Goal: Task Accomplishment & Management: Complete application form

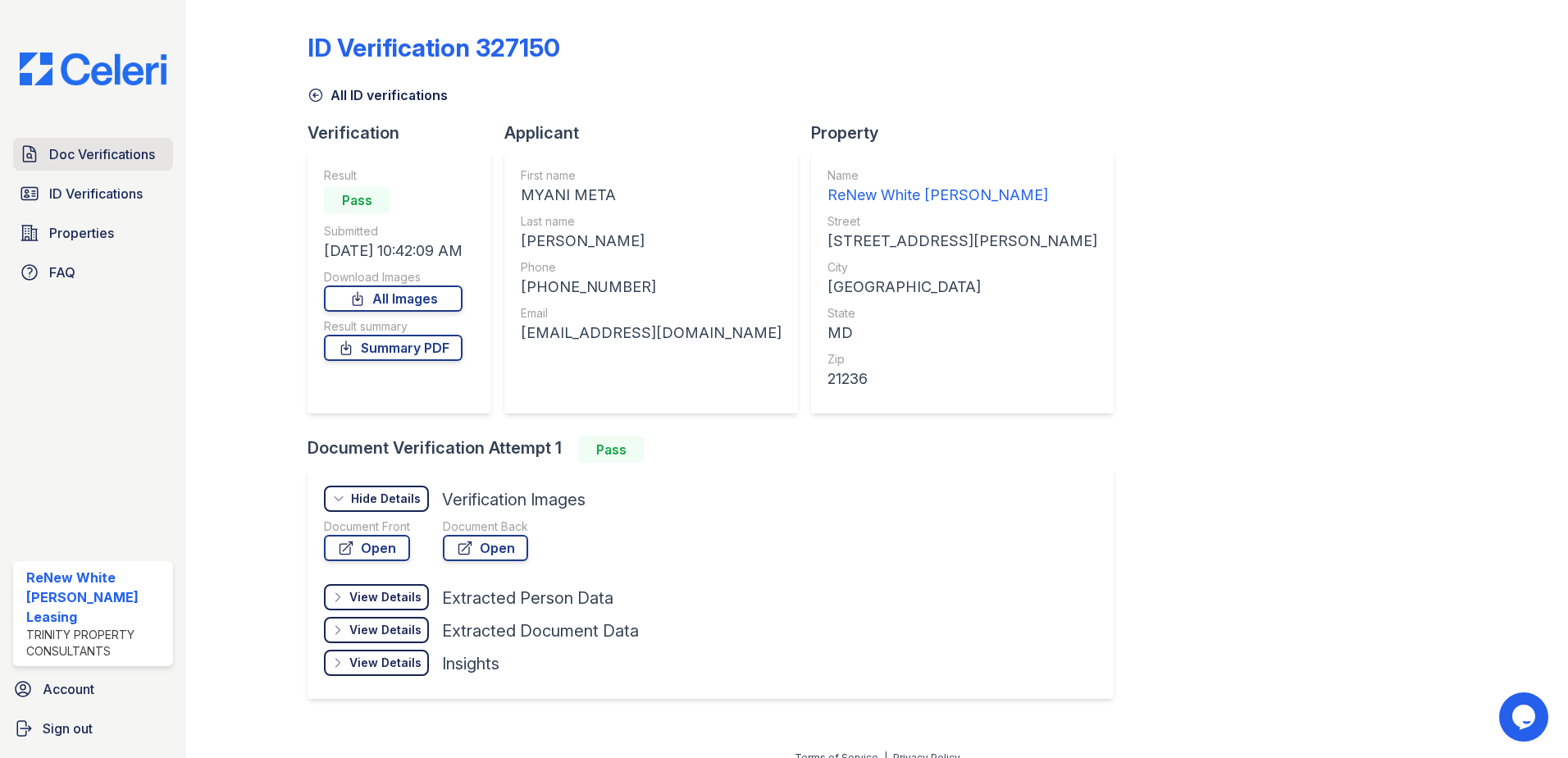
click at [156, 148] on link "Doc Verifications" at bounding box center [93, 154] width 160 height 33
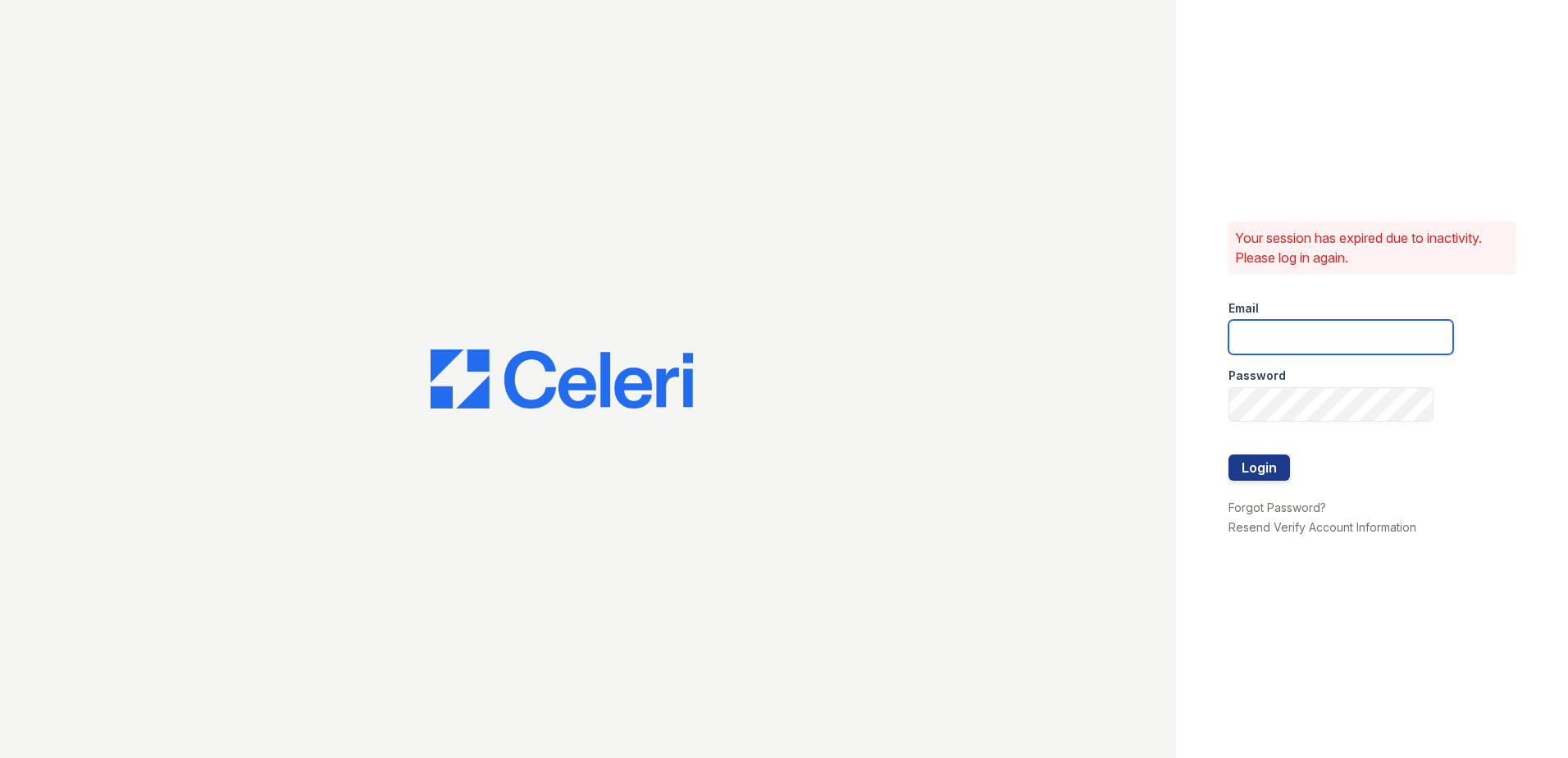
type input "[EMAIL_ADDRESS][DOMAIN_NAME]"
click at [1280, 468] on button "Login" at bounding box center [1258, 467] width 61 height 26
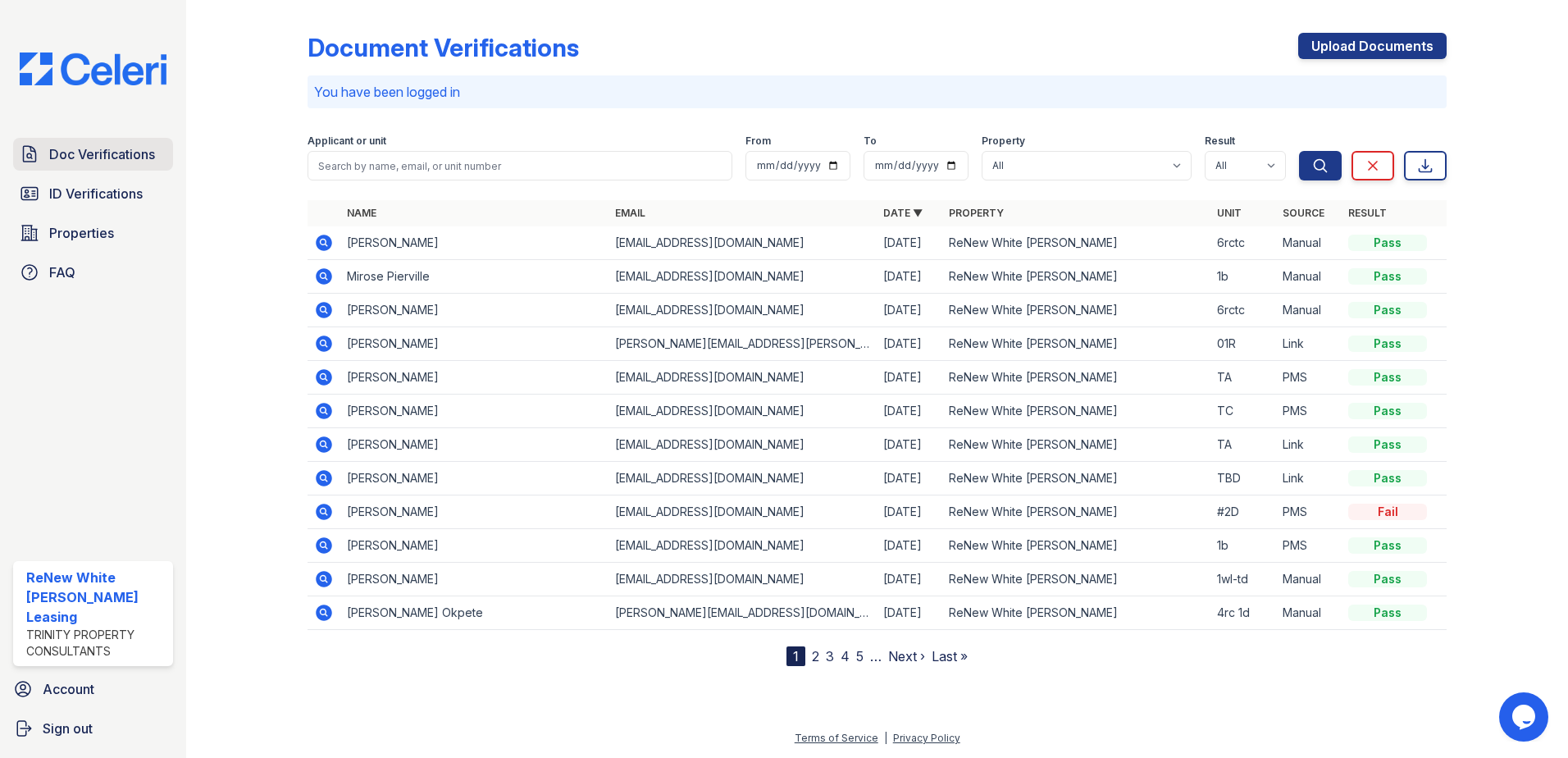
click at [153, 154] on span "Doc Verifications" at bounding box center [102, 154] width 106 height 19
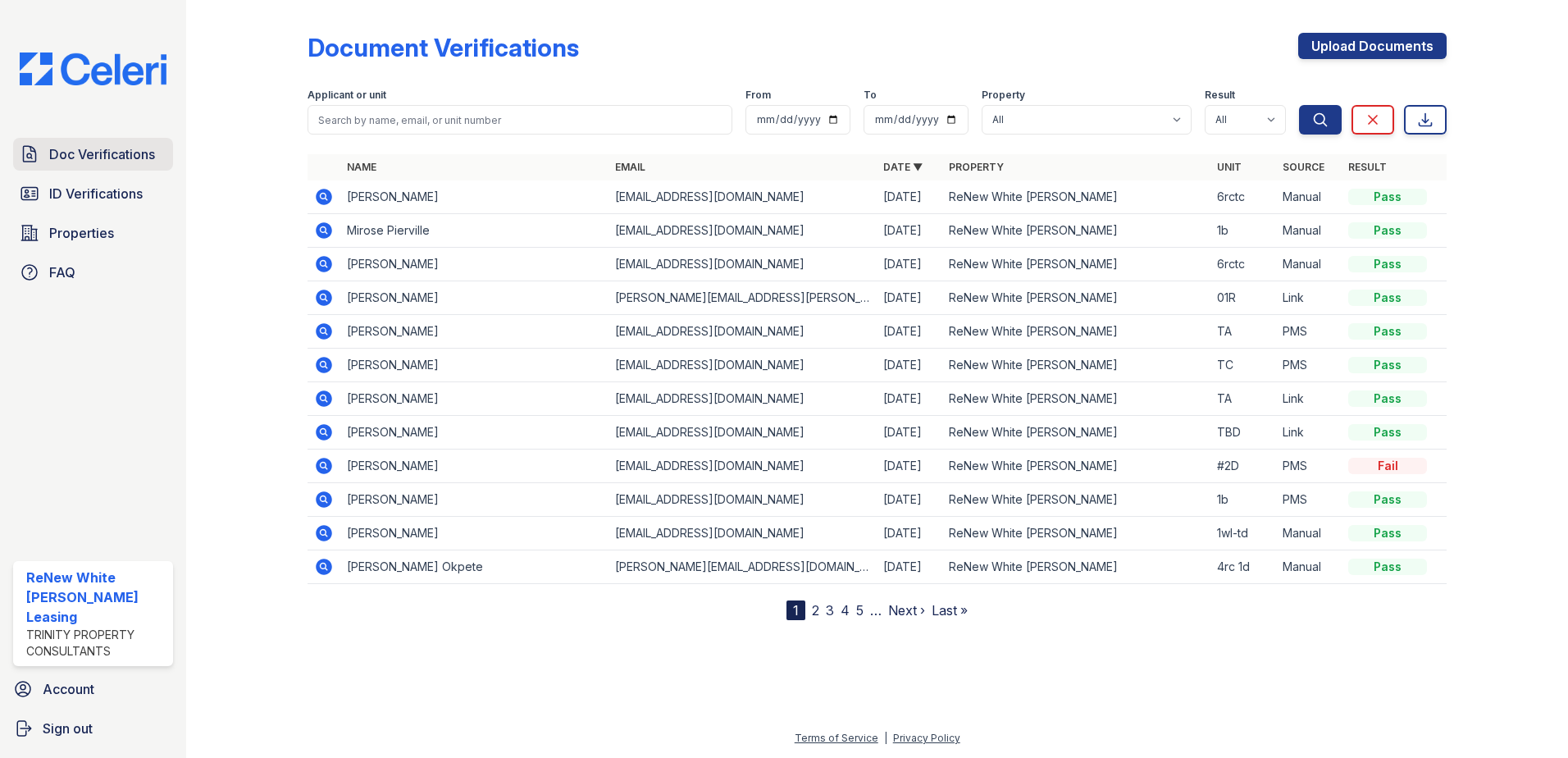
click at [125, 160] on span "Doc Verifications" at bounding box center [102, 154] width 106 height 19
click at [1393, 53] on link "Upload Documents" at bounding box center [1372, 45] width 148 height 26
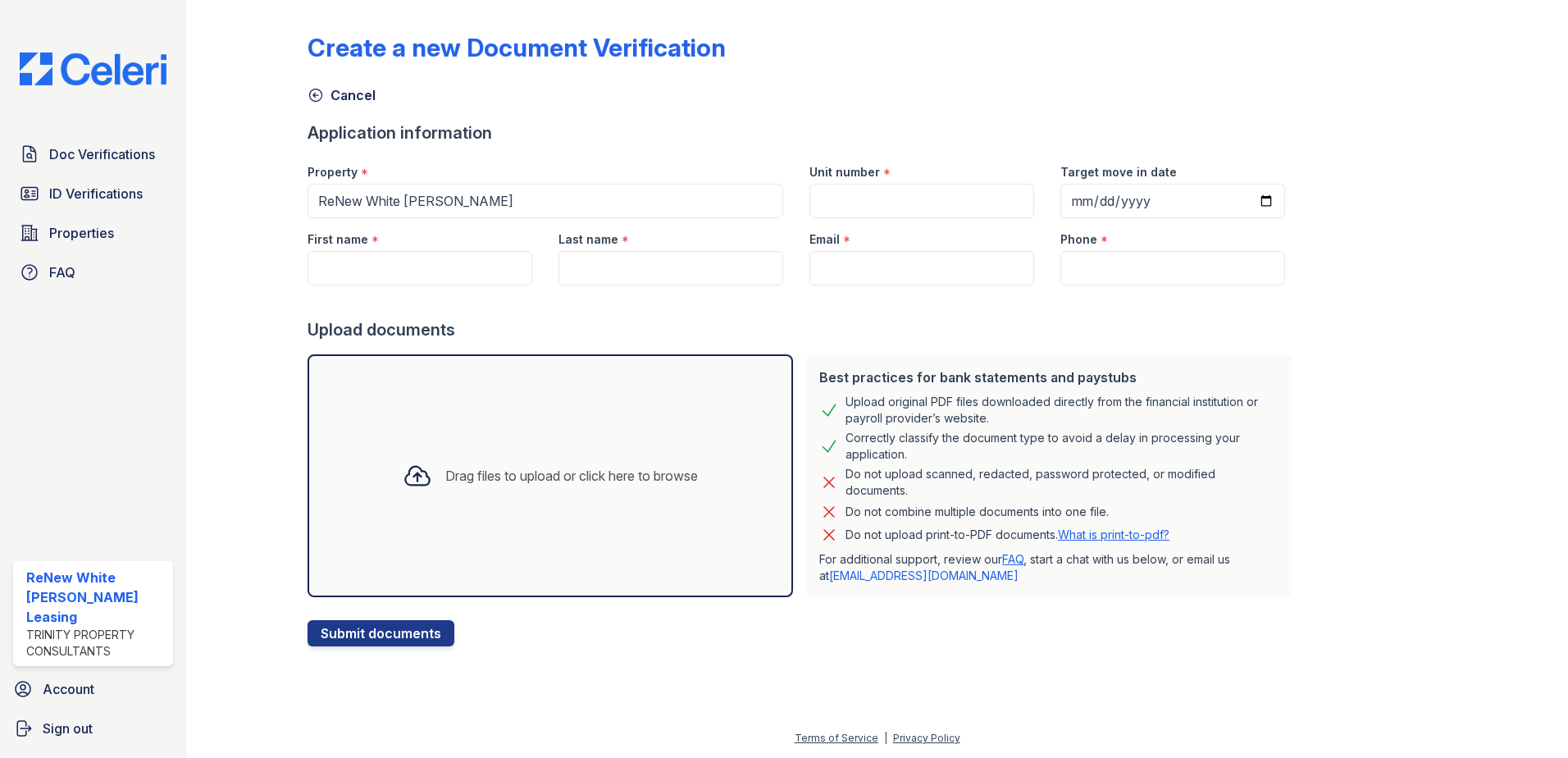
click at [389, 290] on div at bounding box center [802, 301] width 991 height 33
click at [388, 274] on input "First name" at bounding box center [419, 268] width 225 height 34
type input "m"
type input "Myani"
click at [602, 275] on input "Last name" at bounding box center [671, 268] width 225 height 34
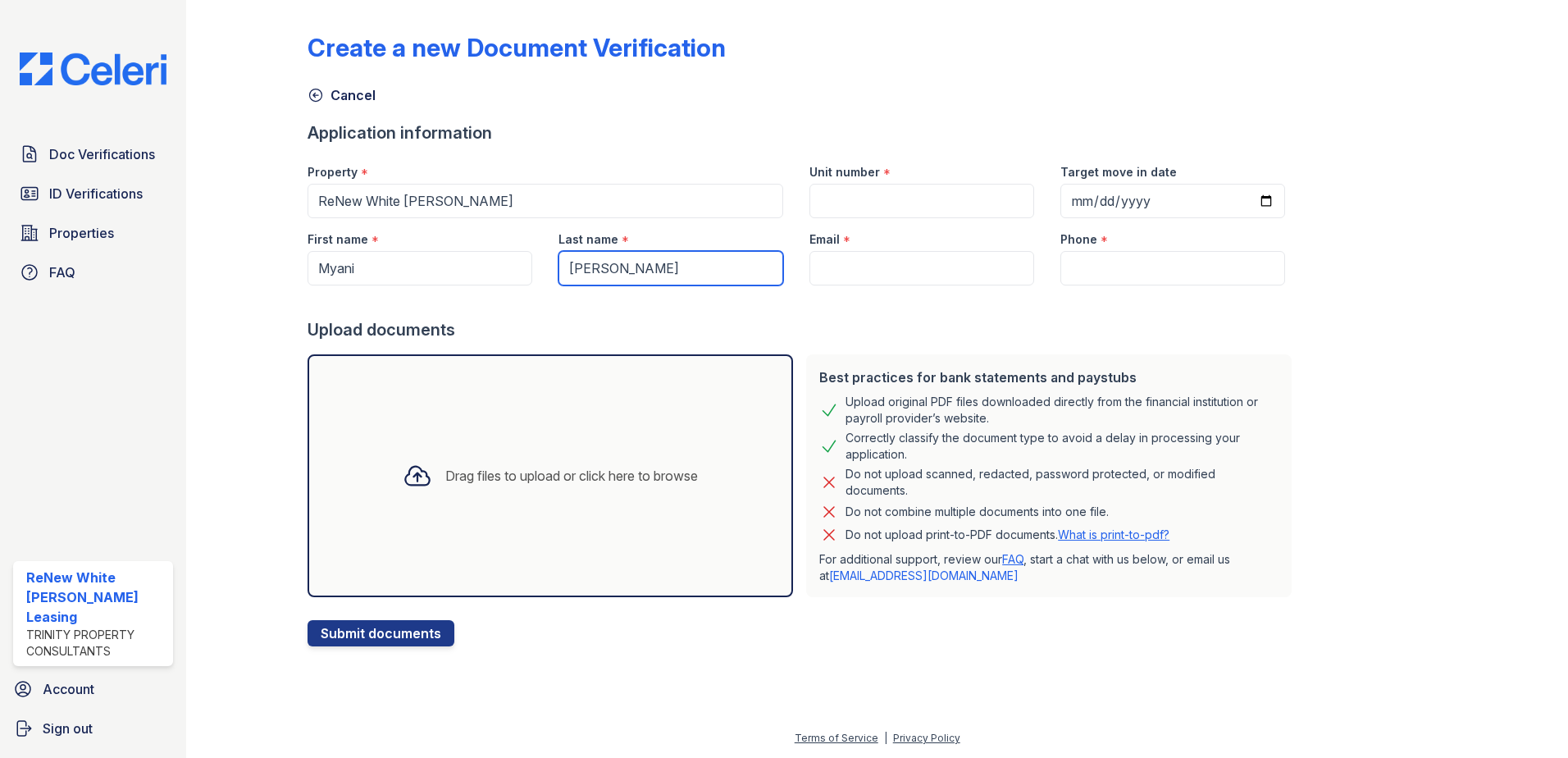
type input "Richardson"
paste input "[EMAIL_ADDRESS][DOMAIN_NAME]"
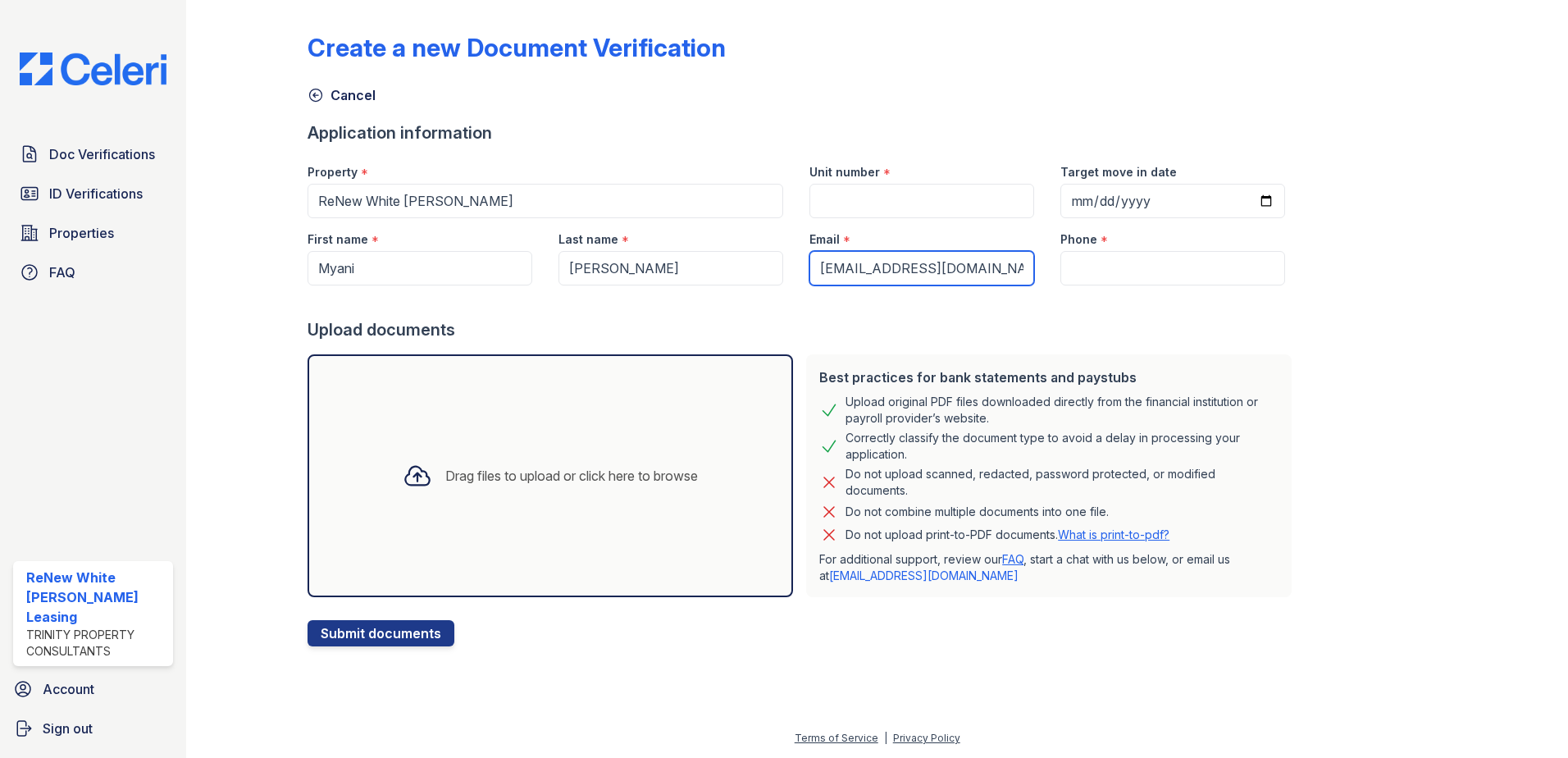
type input "[EMAIL_ADDRESS][DOMAIN_NAME]"
paste input "(443) 255-2582"
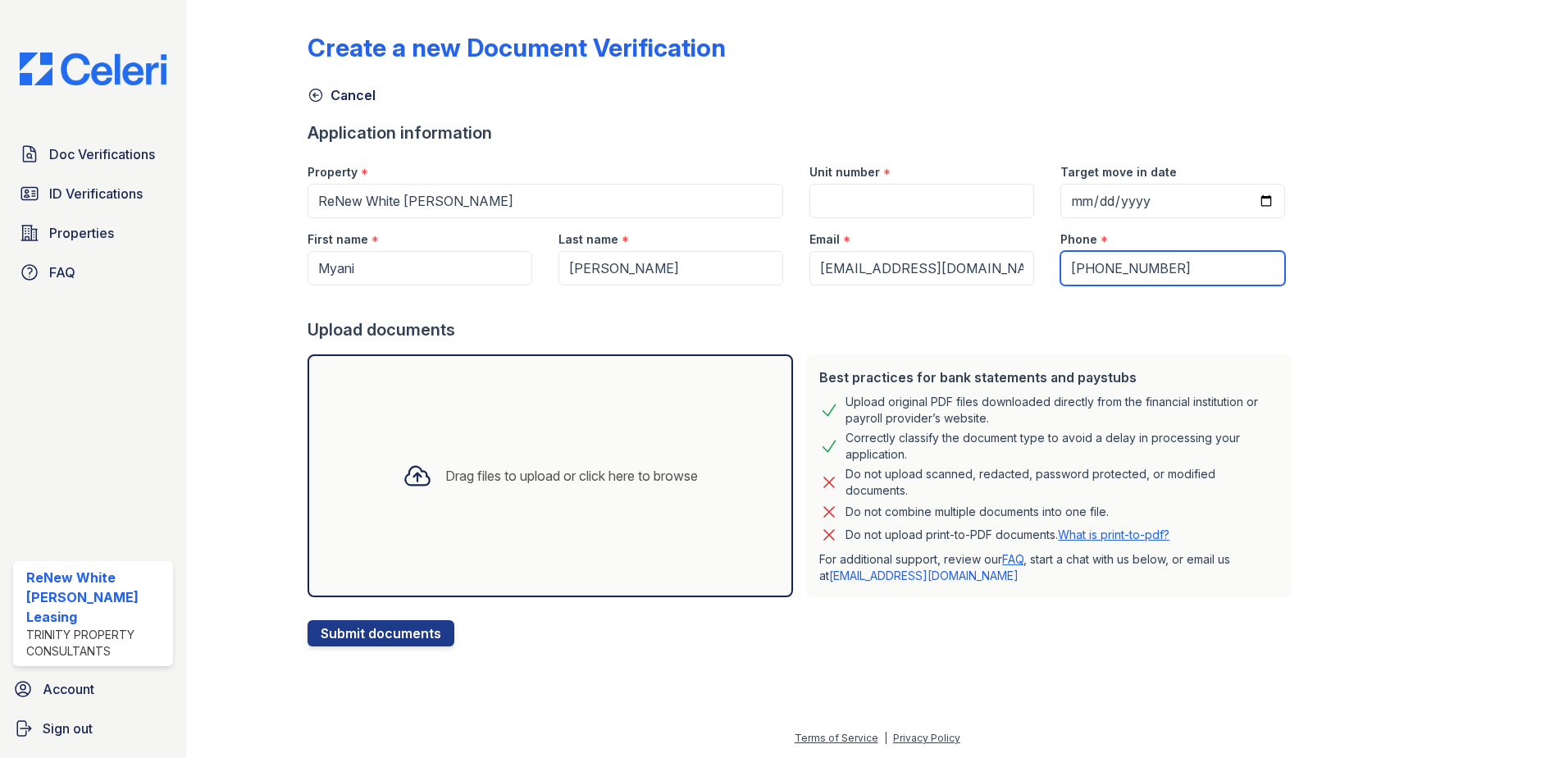
type input "(443) 255-2582"
click at [992, 211] on input "Unit number" at bounding box center [922, 201] width 225 height 34
type input "2A"
click at [596, 465] on div "Drag files to upload or click here to browse" at bounding box center [550, 476] width 321 height 55
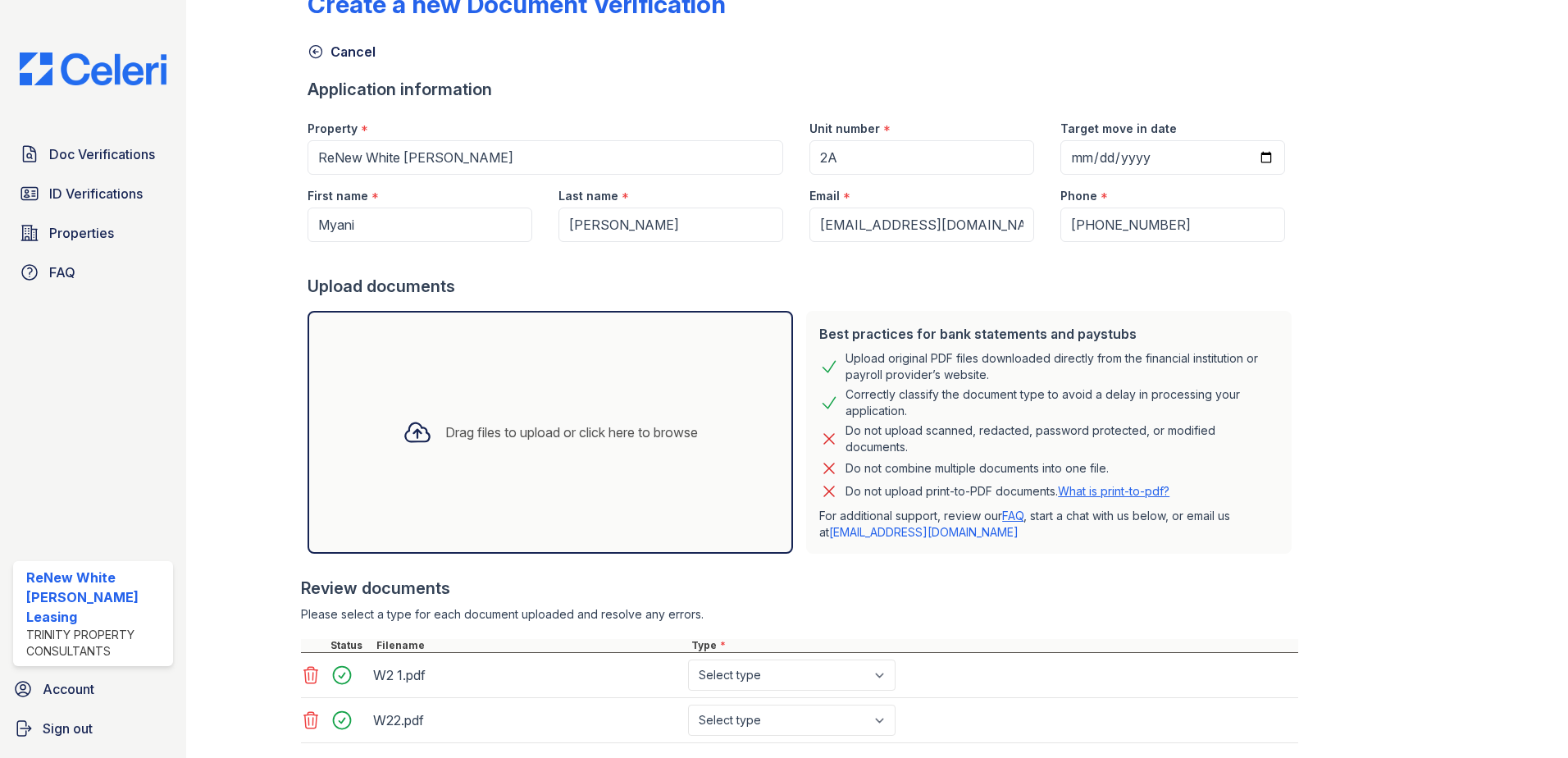
scroll to position [144, 0]
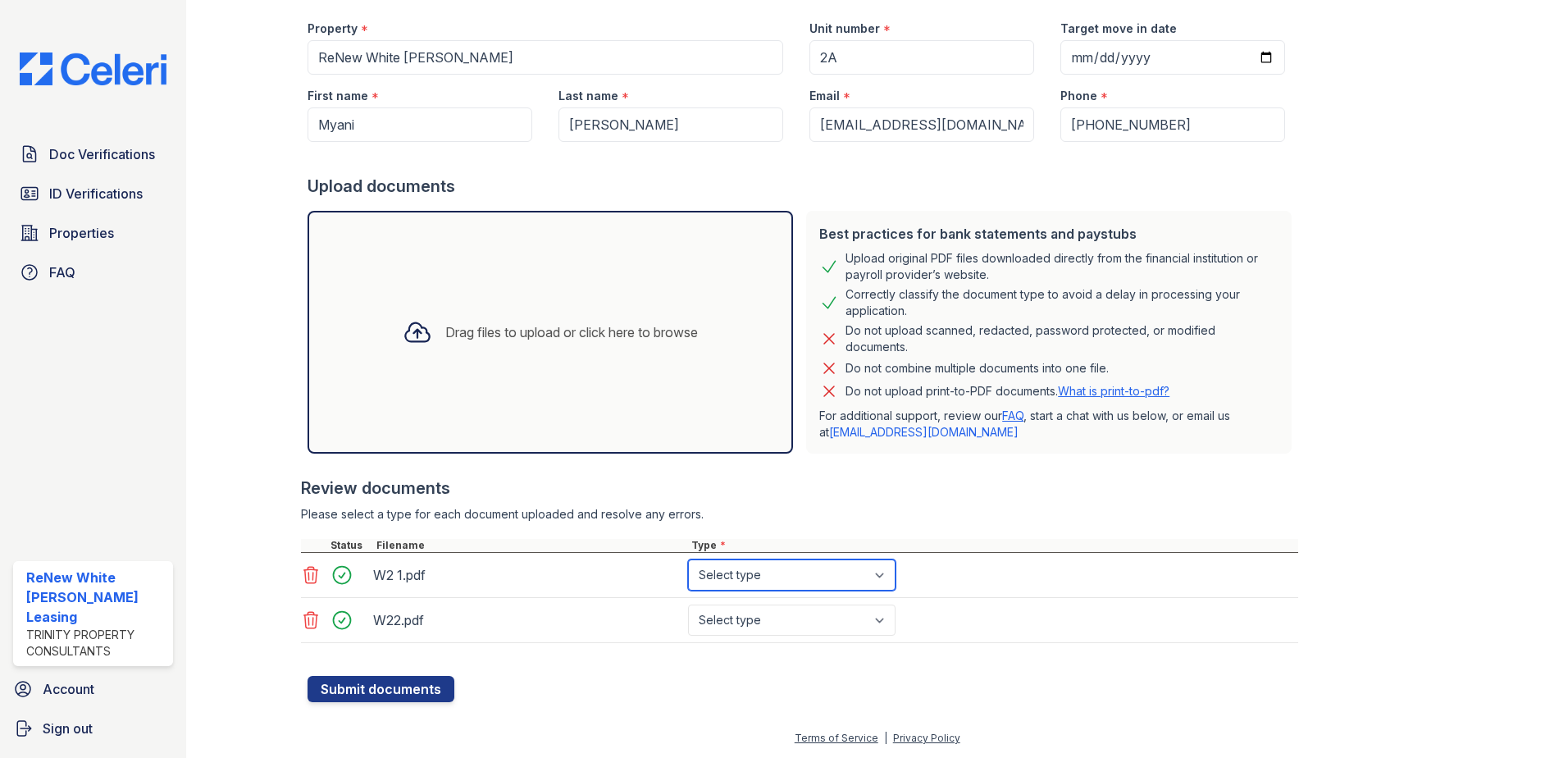
click at [854, 579] on select "Select type Paystub Bank Statement Offer Letter Tax Documents Benefit Award Let…" at bounding box center [791, 575] width 207 height 31
select select "paystub"
click at [688, 560] on select "Select type Paystub Bank Statement Offer Letter Tax Documents Benefit Award Let…" at bounding box center [791, 575] width 207 height 31
click at [764, 609] on select "Select type Paystub Bank Statement Offer Letter Tax Documents Benefit Award Let…" at bounding box center [791, 619] width 207 height 31
click at [688, 604] on select "Select type Paystub Bank Statement Offer Letter Tax Documents Benefit Award Let…" at bounding box center [791, 619] width 207 height 31
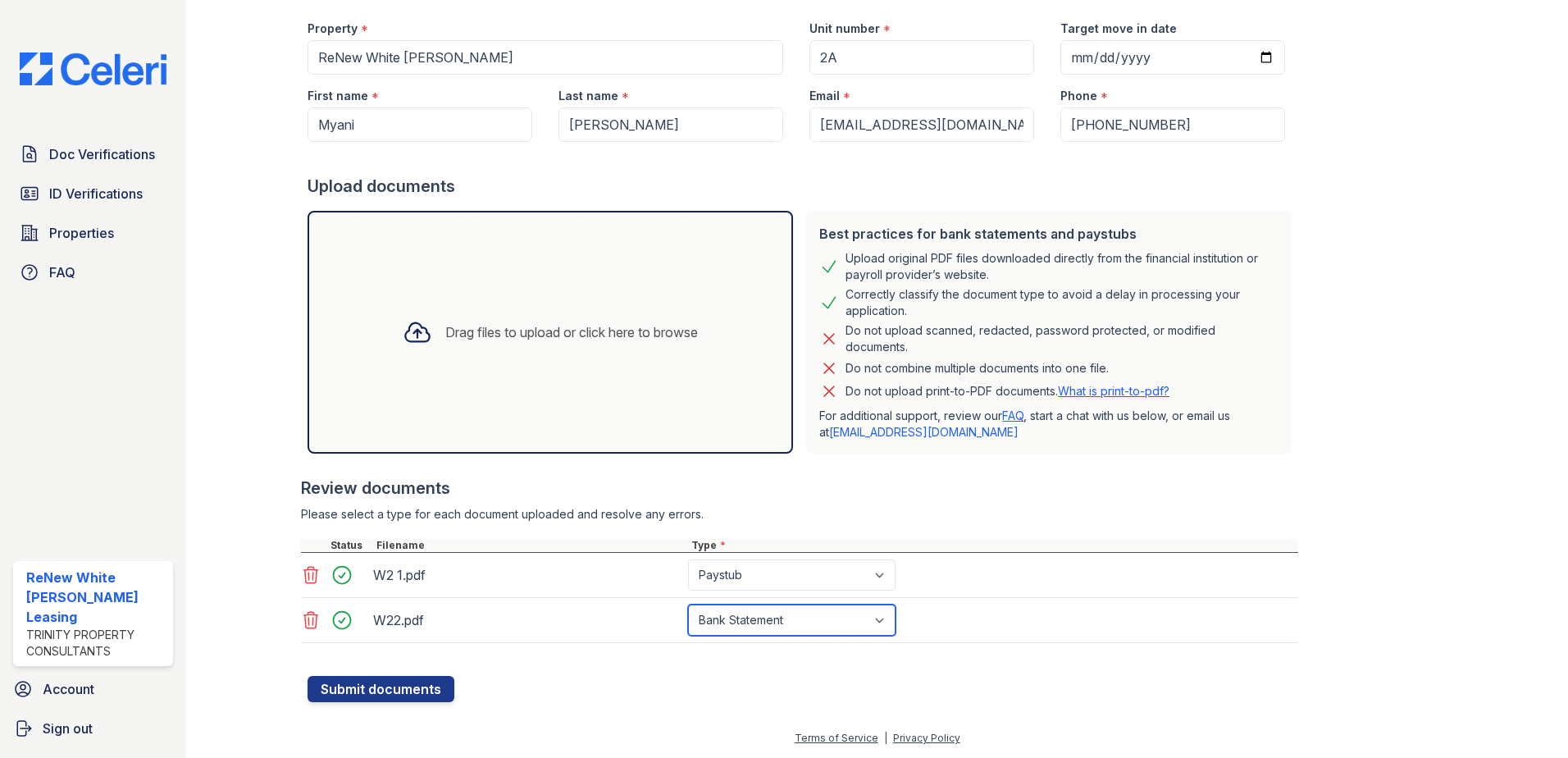
drag, startPoint x: 749, startPoint y: 622, endPoint x: 748, endPoint y: 603, distance: 19.0
click at [749, 622] on select "Select type Paystub Bank Statement Offer Letter Tax Documents Benefit Award Let…" at bounding box center [791, 619] width 207 height 31
click at [688, 604] on select "Select type Paystub Bank Statement Offer Letter Tax Documents Benefit Award Let…" at bounding box center [791, 619] width 207 height 31
drag, startPoint x: 762, startPoint y: 621, endPoint x: 763, endPoint y: 603, distance: 18.0
click at [762, 621] on select "Select type Paystub Bank Statement Offer Letter Tax Documents Benefit Award Let…" at bounding box center [791, 619] width 207 height 31
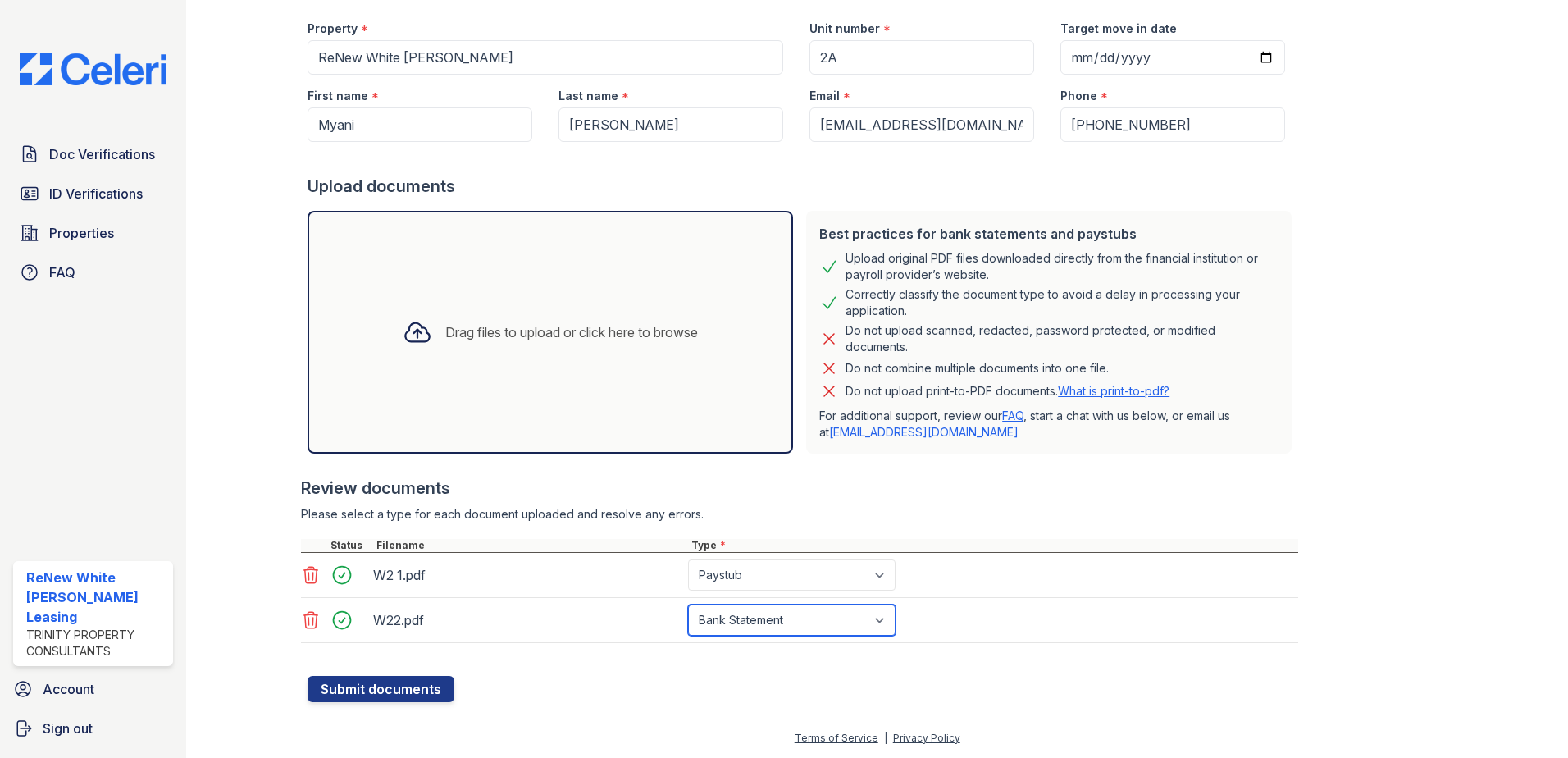
select select "paystub"
click at [688, 604] on select "Select type Paystub Bank Statement Offer Letter Tax Documents Benefit Award Let…" at bounding box center [791, 619] width 207 height 31
click at [419, 693] on button "Submit documents" at bounding box center [380, 688] width 147 height 26
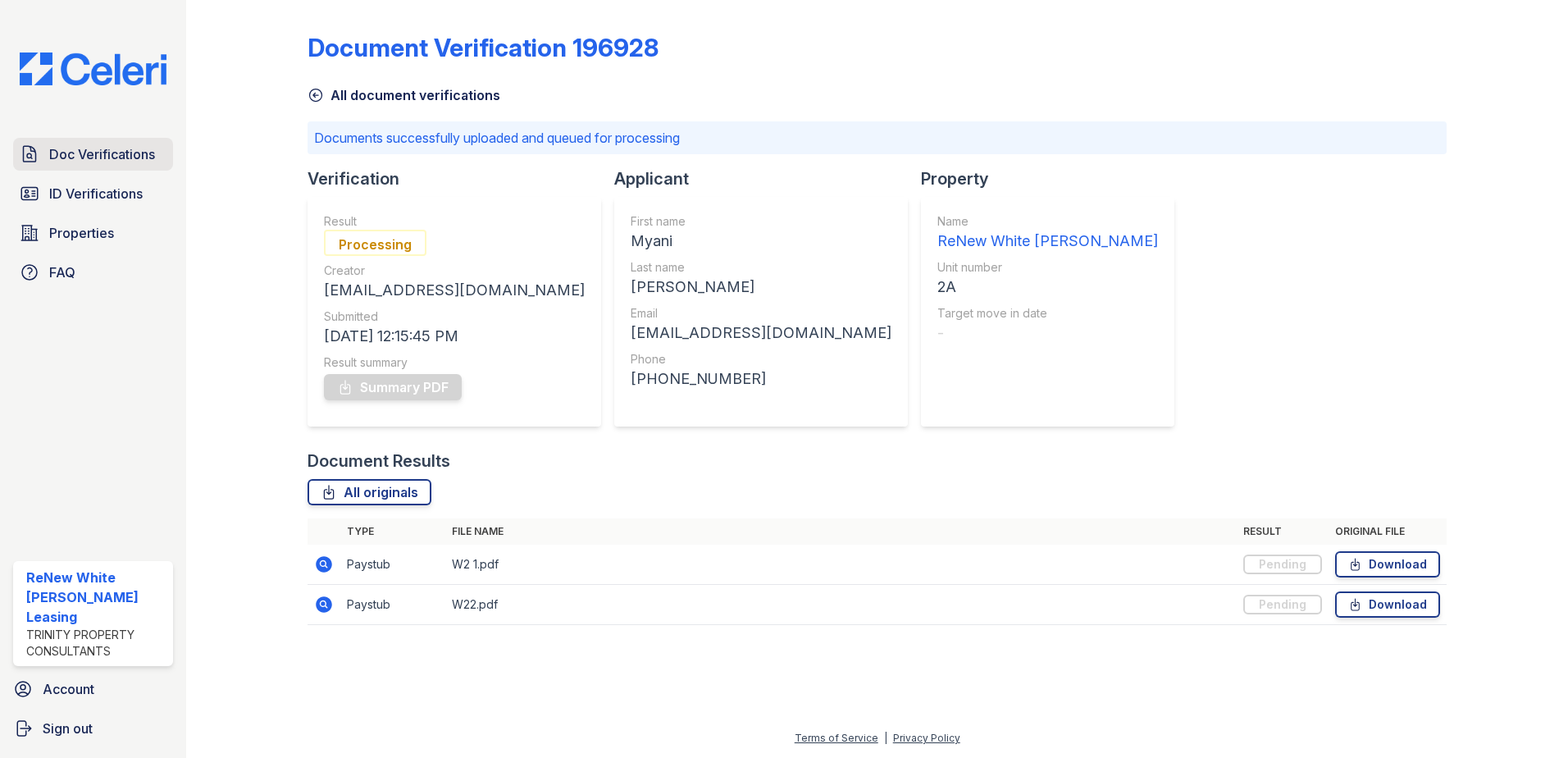
click at [107, 154] on span "Doc Verifications" at bounding box center [102, 154] width 106 height 19
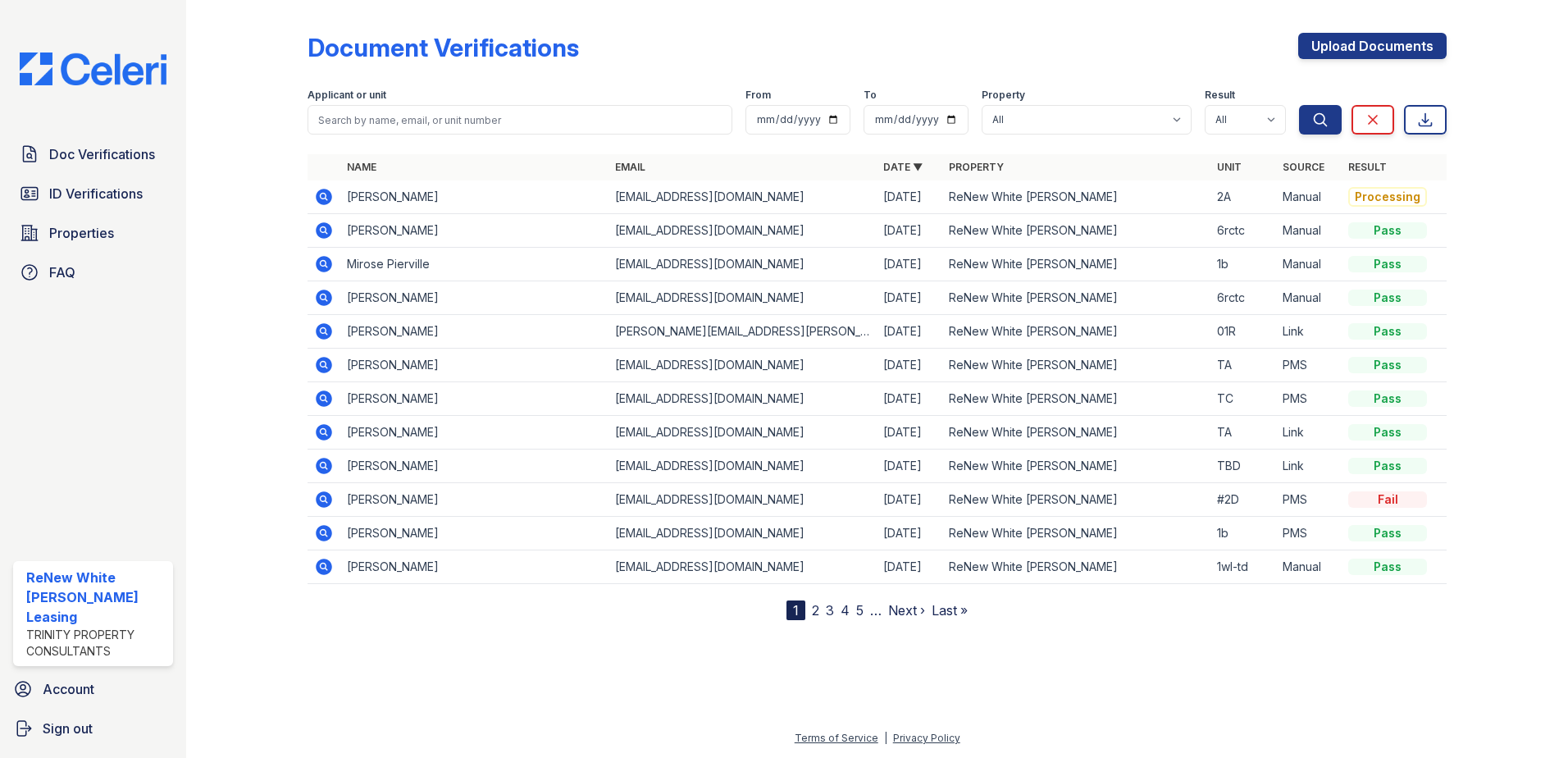
click at [318, 198] on icon at bounding box center [324, 197] width 17 height 17
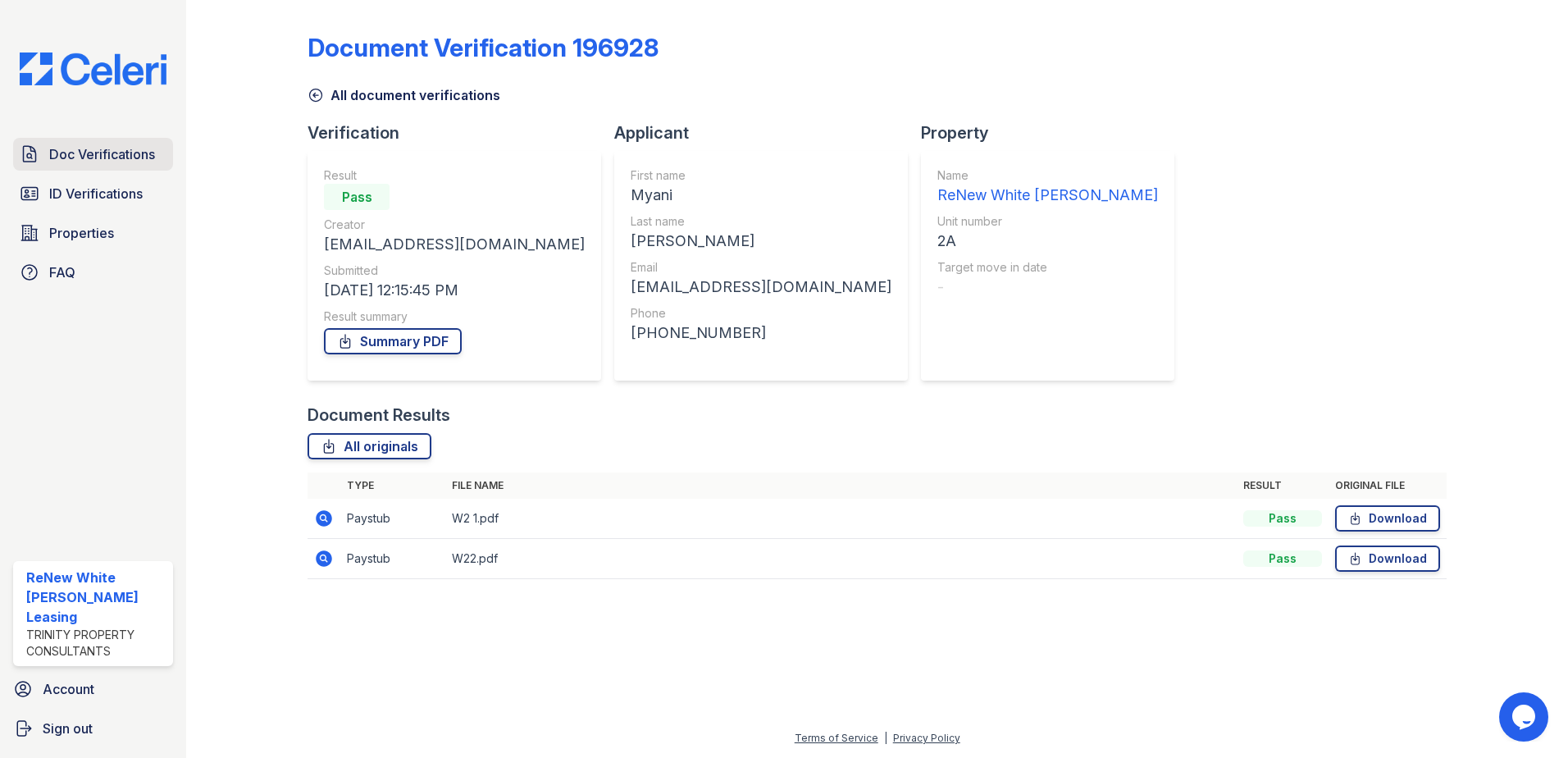
click at [71, 151] on span "Doc Verifications" at bounding box center [102, 154] width 106 height 19
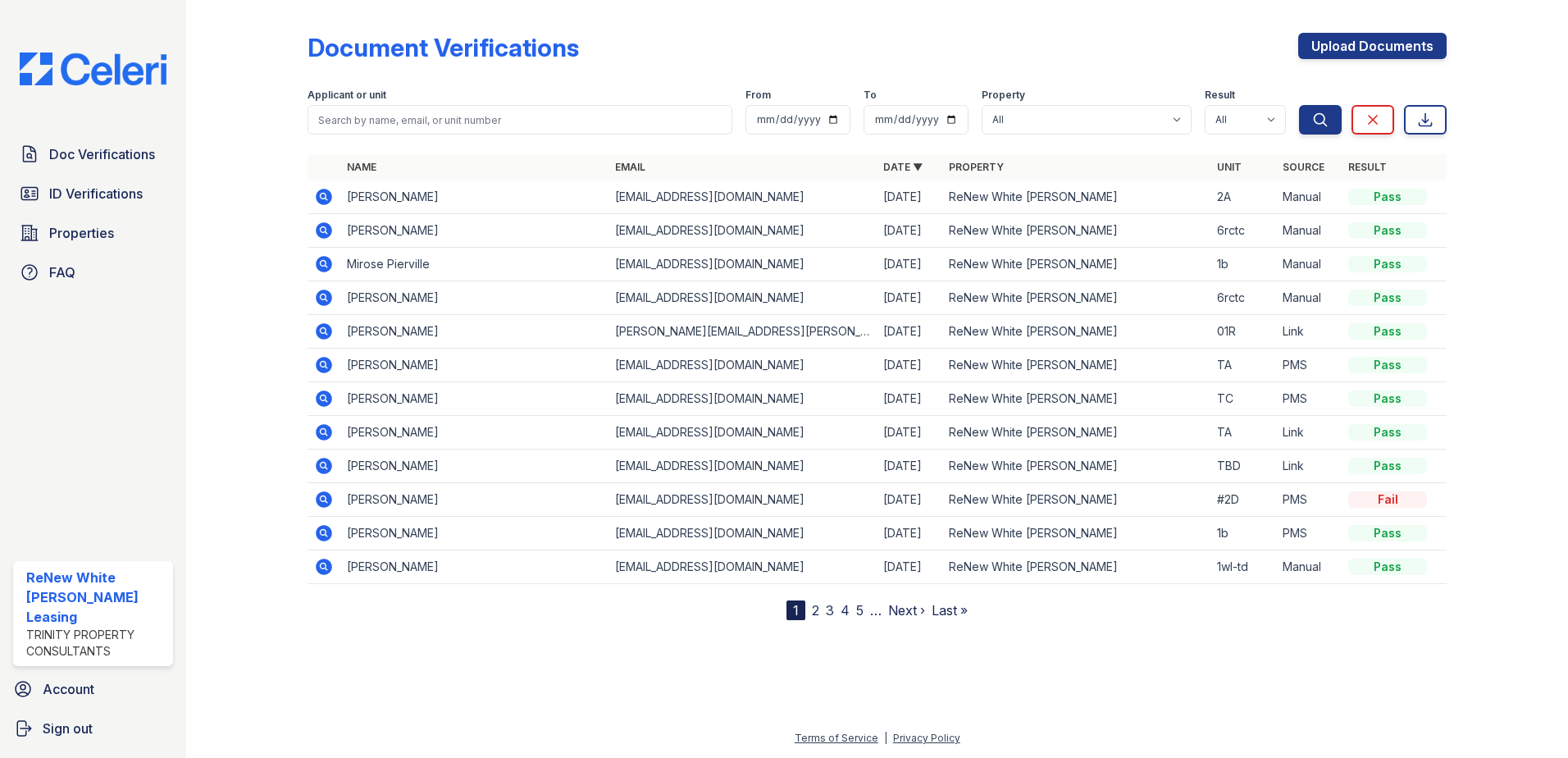
click at [326, 197] on icon at bounding box center [323, 196] width 19 height 19
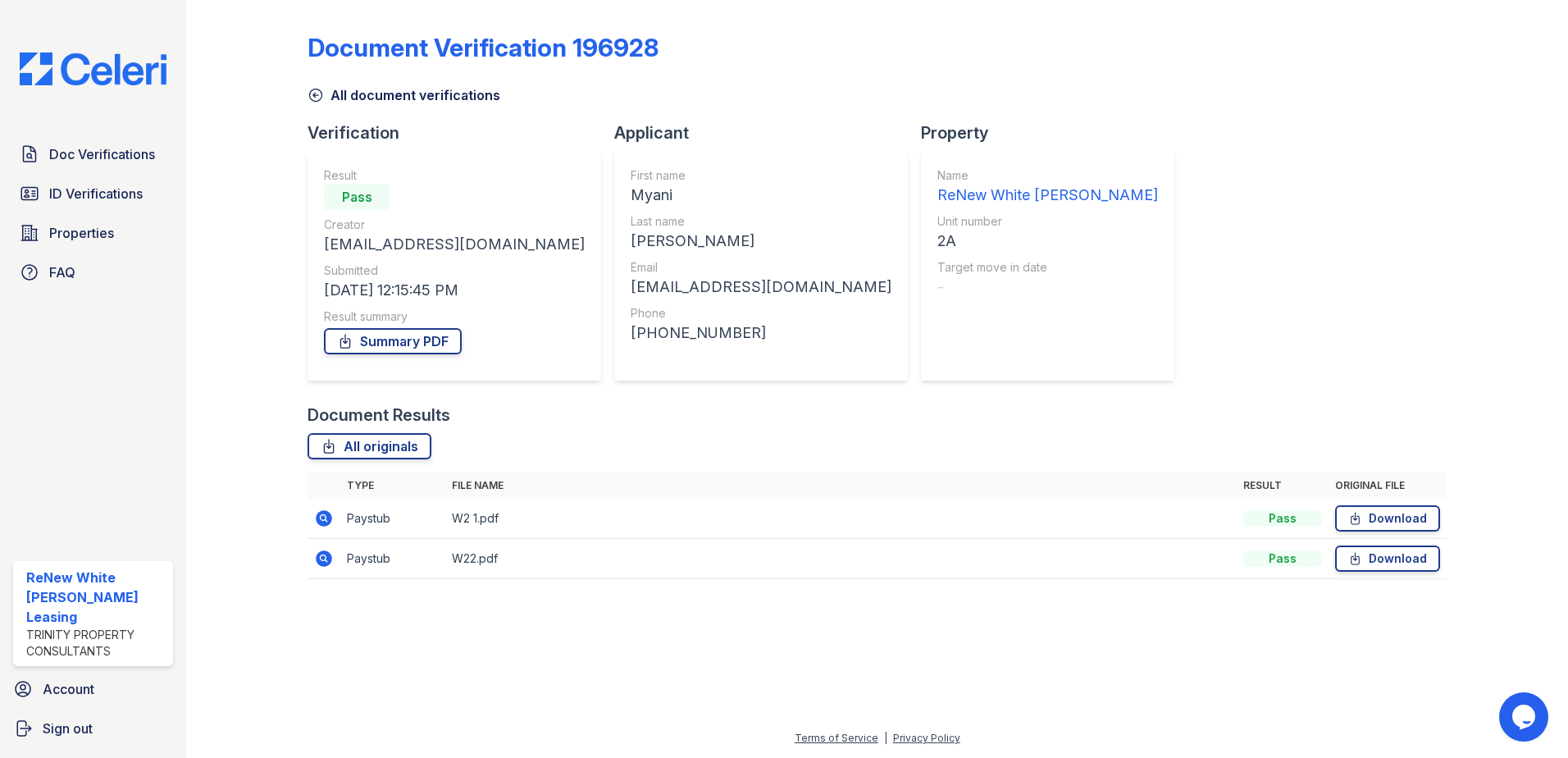
click at [331, 514] on icon at bounding box center [323, 518] width 19 height 19
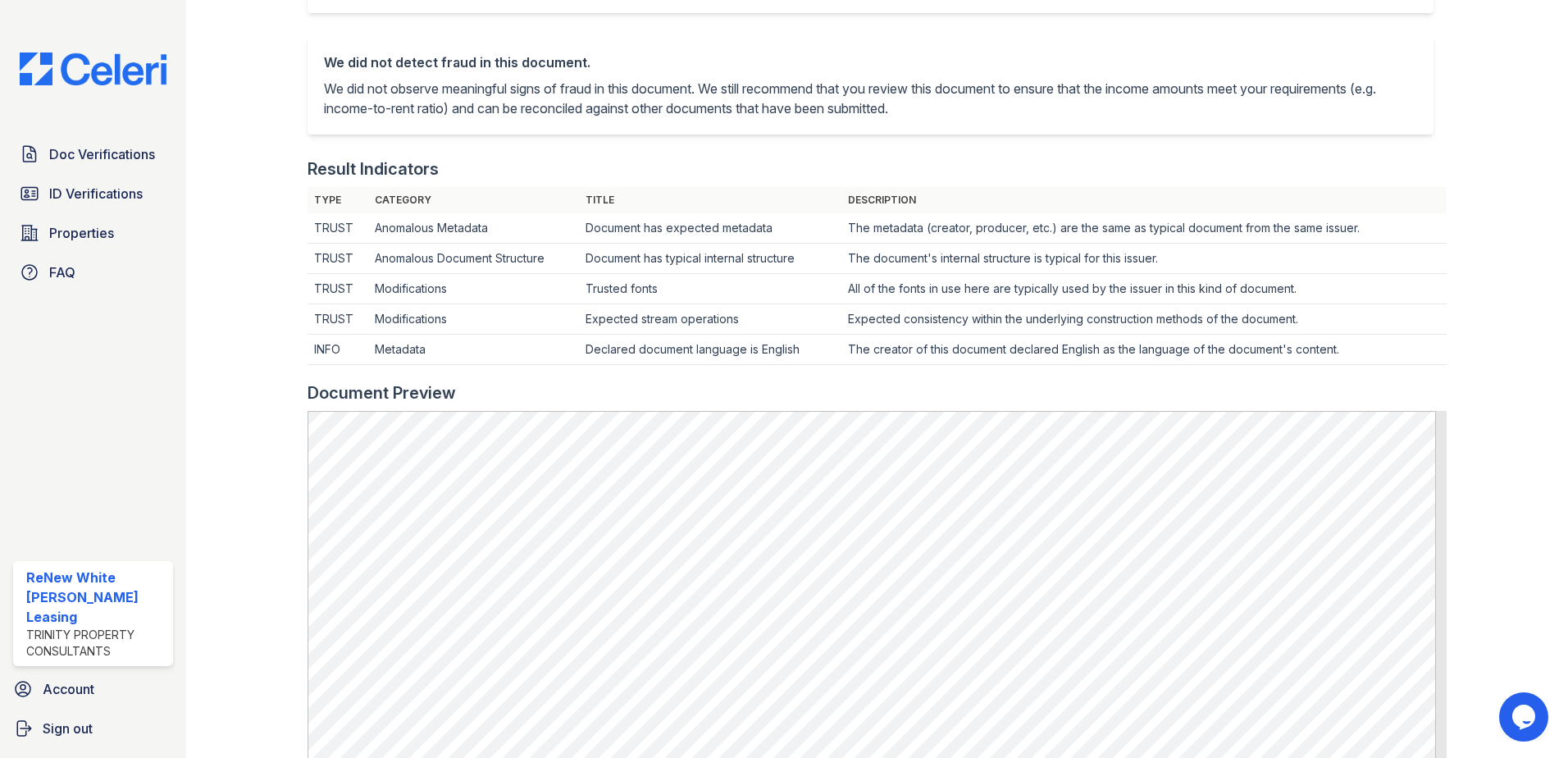
scroll to position [326, 0]
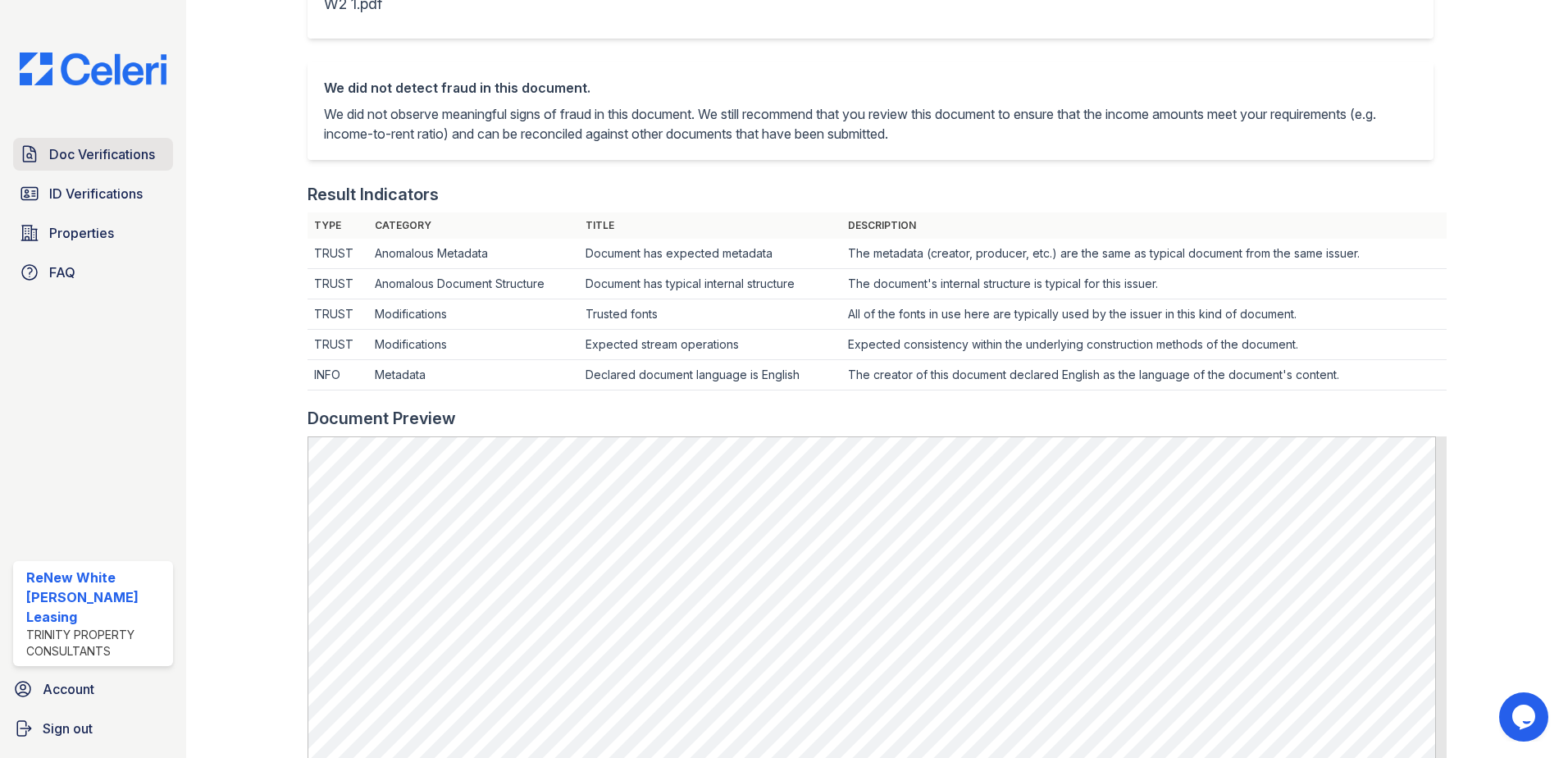
click at [109, 162] on span "Doc Verifications" at bounding box center [102, 154] width 106 height 19
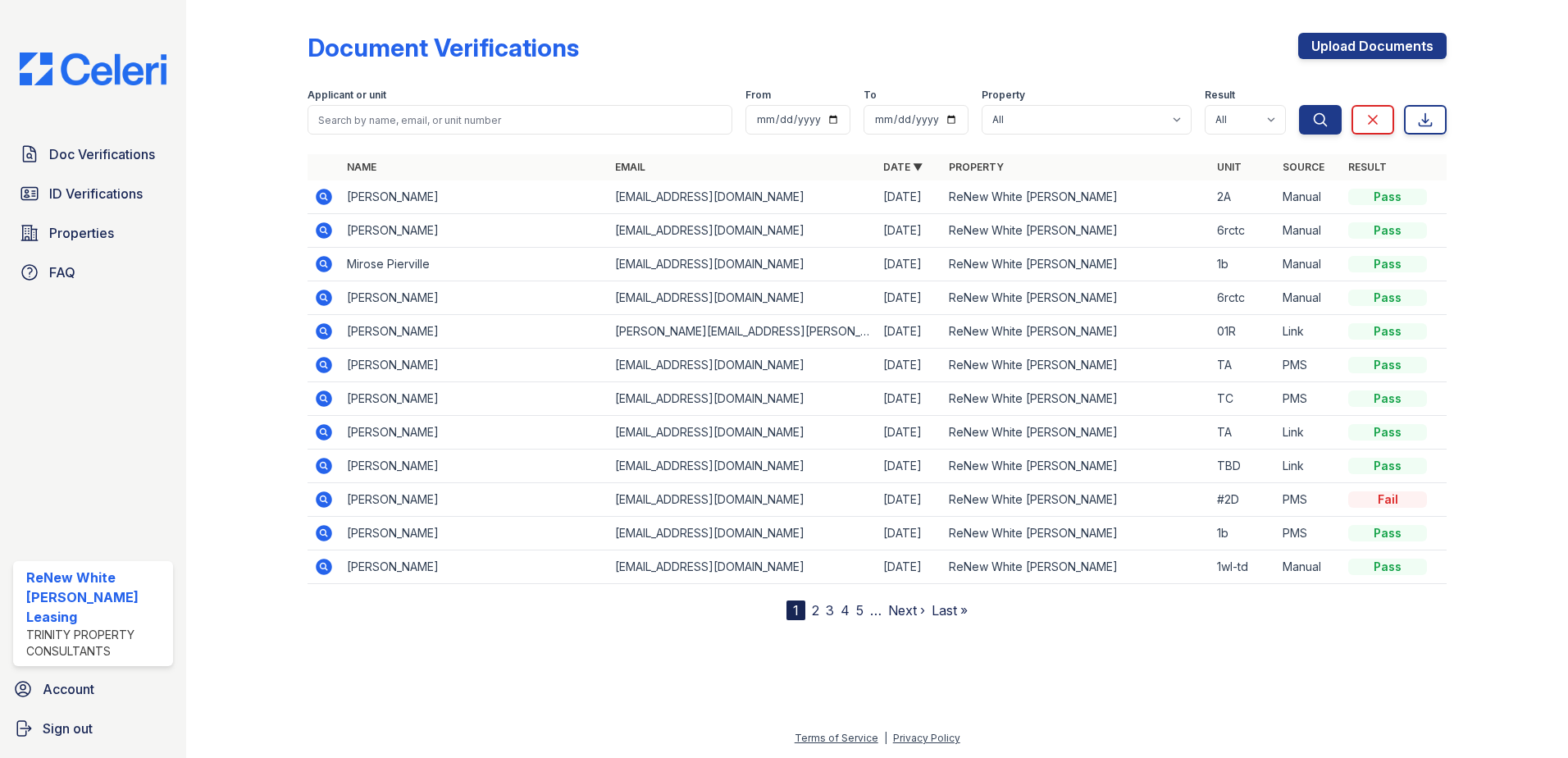
click at [325, 189] on icon at bounding box center [323, 196] width 19 height 19
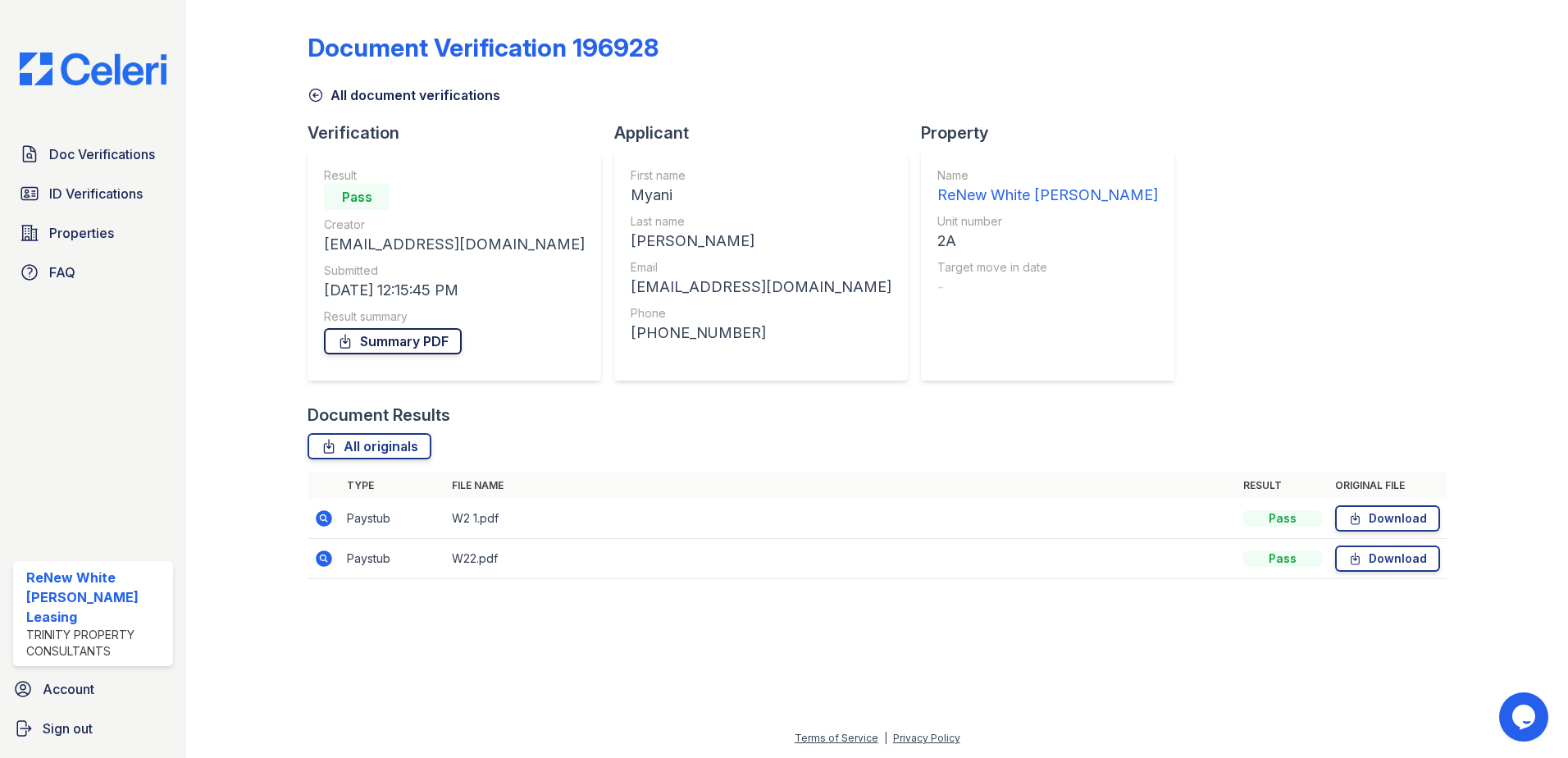
click at [415, 343] on link "Summary PDF" at bounding box center [393, 341] width 138 height 26
